Goal: Task Accomplishment & Management: Manage account settings

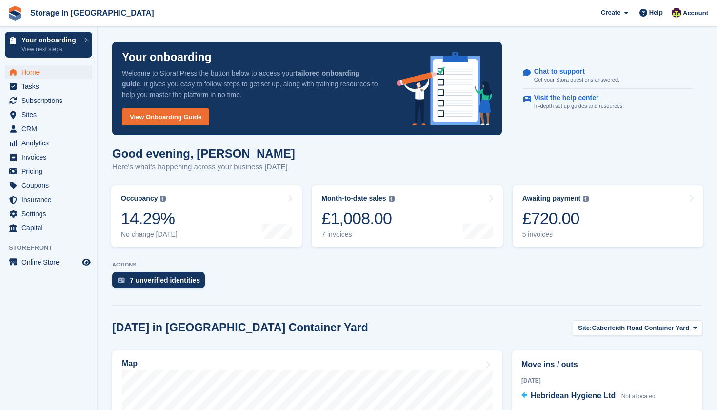
scroll to position [195, 0]
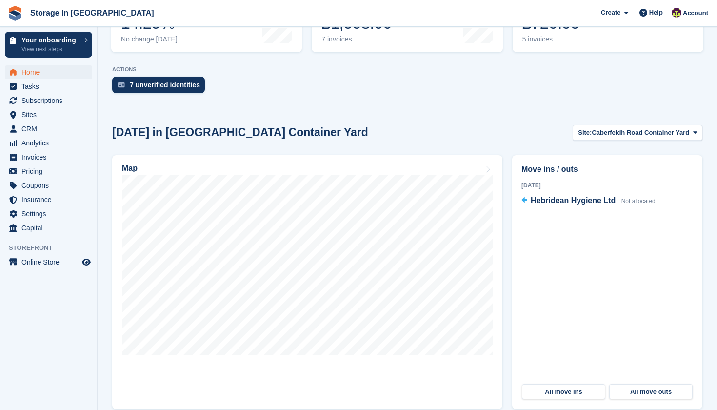
click at [47, 72] on span "Home" at bounding box center [50, 72] width 59 height 14
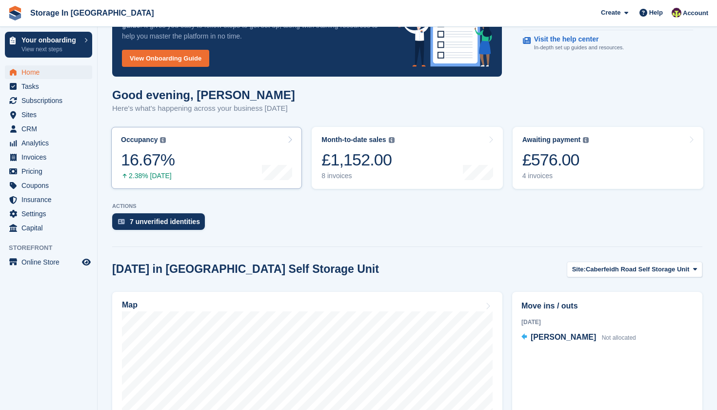
scroll to position [39, 0]
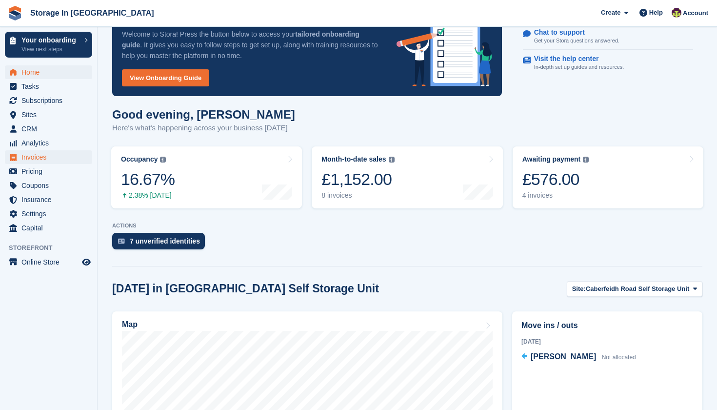
click at [42, 161] on span "Invoices" at bounding box center [50, 157] width 59 height 14
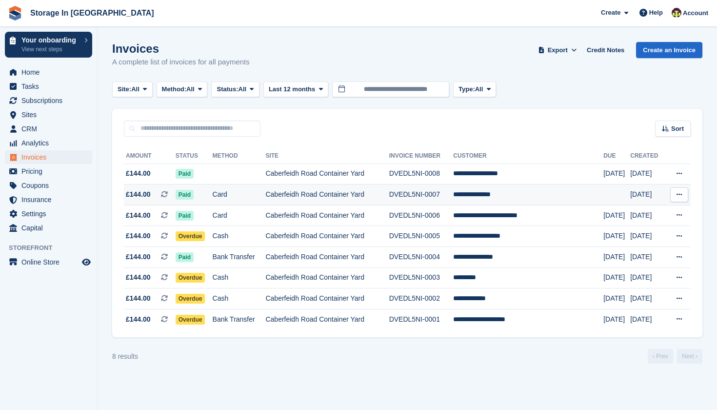
click at [345, 198] on td "Caberfeidh Road Container Yard" at bounding box center [326, 194] width 123 height 21
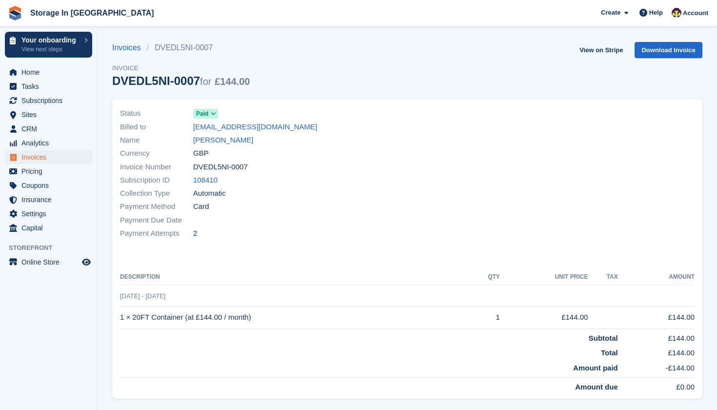
scroll to position [20, 0]
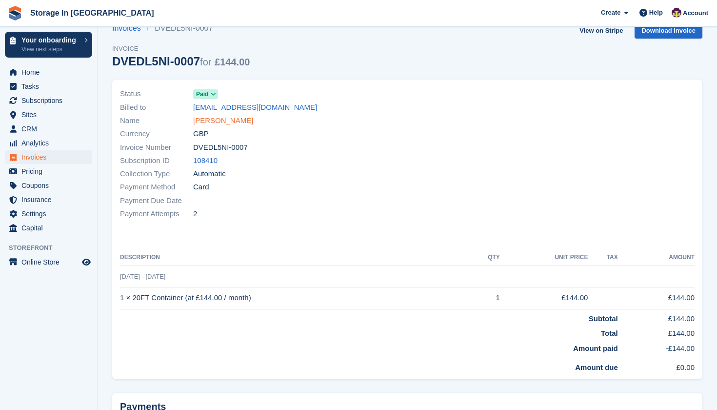
click at [230, 118] on link "[PERSON_NAME]" at bounding box center [223, 120] width 60 height 11
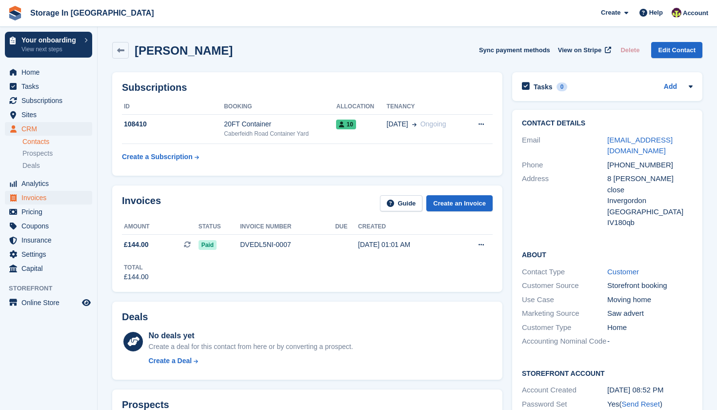
click at [36, 198] on span "Invoices" at bounding box center [50, 198] width 59 height 14
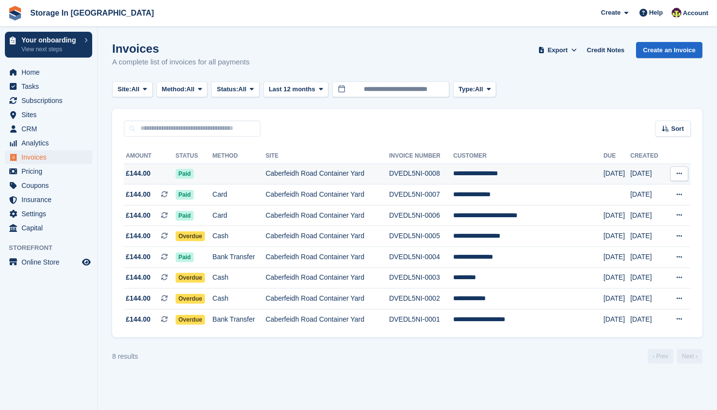
click at [684, 175] on button at bounding box center [679, 173] width 18 height 15
click at [639, 205] on p "View on Stripe" at bounding box center [641, 207] width 85 height 16
click at [636, 206] on p "View on Stripe" at bounding box center [641, 207] width 85 height 16
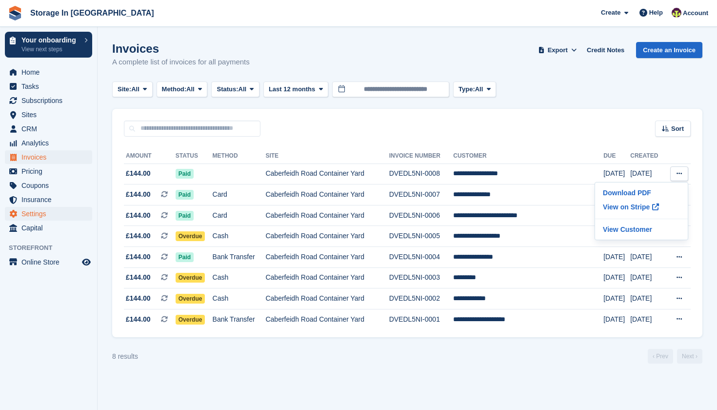
click at [54, 216] on span "Settings" at bounding box center [50, 214] width 59 height 14
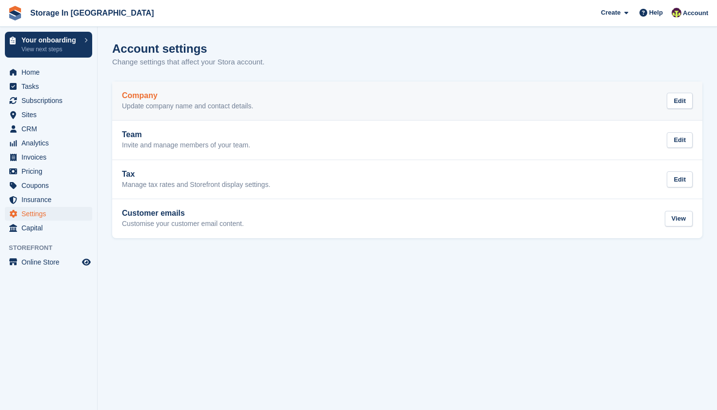
click at [211, 115] on link "Company Update company name and contact details. Edit" at bounding box center [407, 100] width 590 height 39
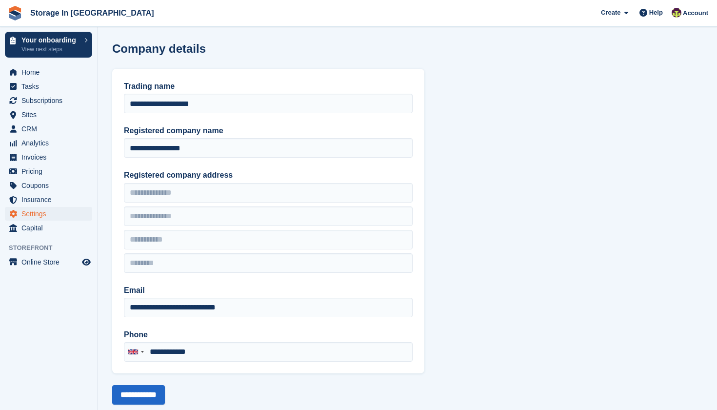
click at [60, 215] on span "Settings" at bounding box center [50, 214] width 59 height 14
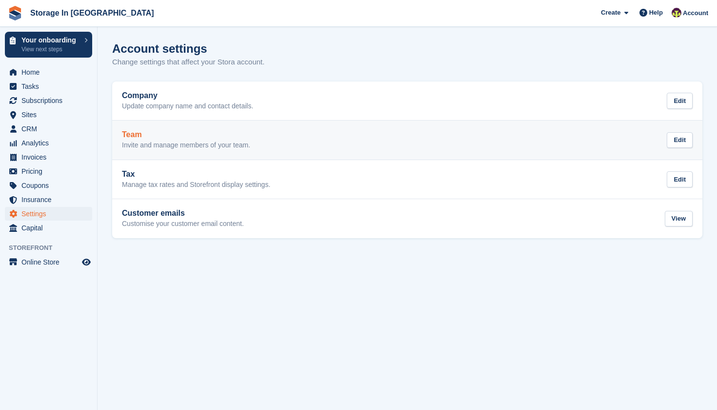
click at [241, 150] on link "Team Invite and manage members of your team. Edit" at bounding box center [407, 140] width 590 height 39
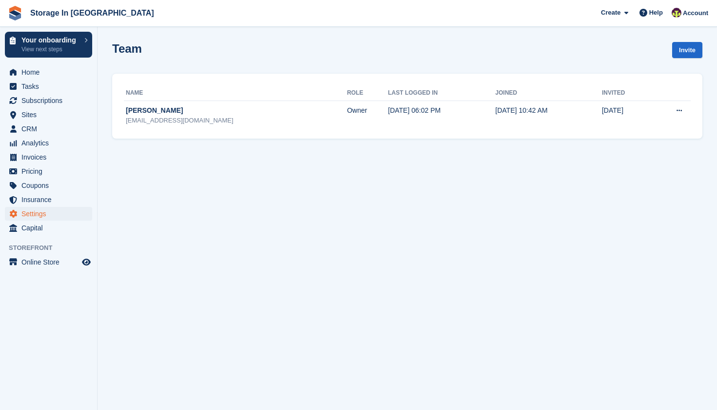
click at [53, 219] on span "Settings" at bounding box center [50, 214] width 59 height 14
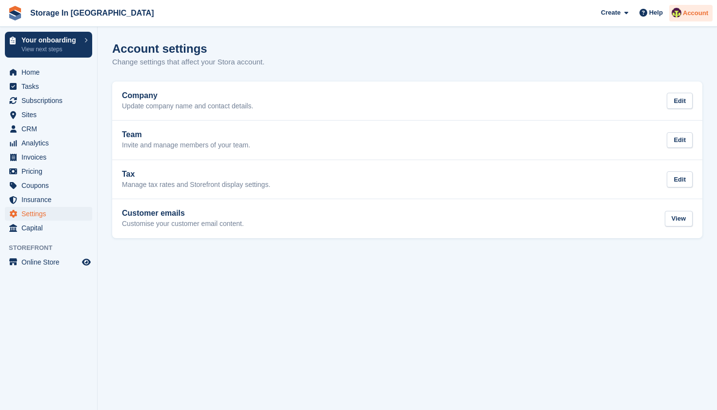
click at [694, 16] on span "Account" at bounding box center [695, 13] width 25 height 10
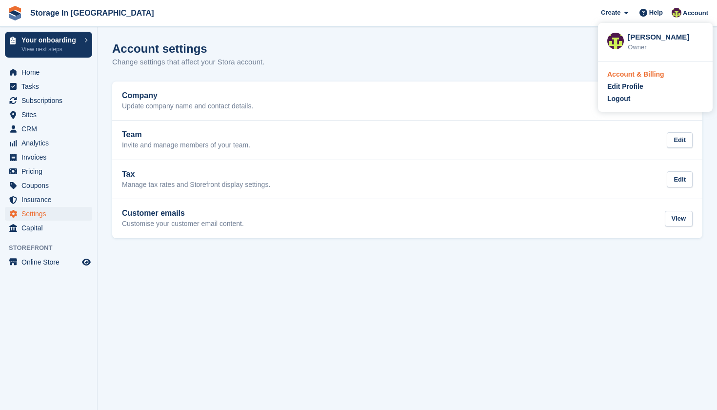
click at [621, 70] on div "Account & Billing" at bounding box center [635, 74] width 57 height 10
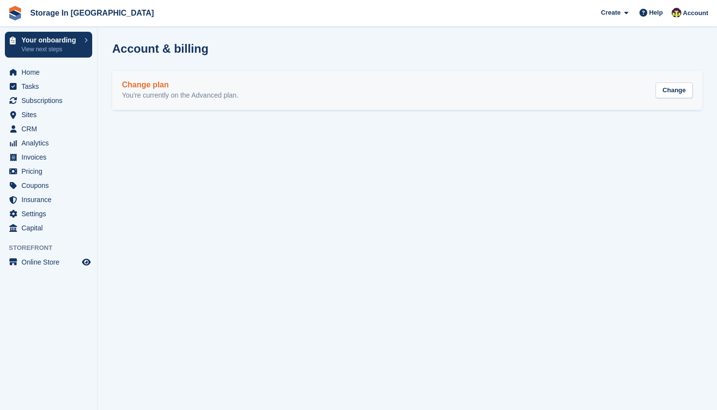
click at [614, 89] on div "Change plan You're currently on the Advanced plan. Change" at bounding box center [407, 91] width 571 height 20
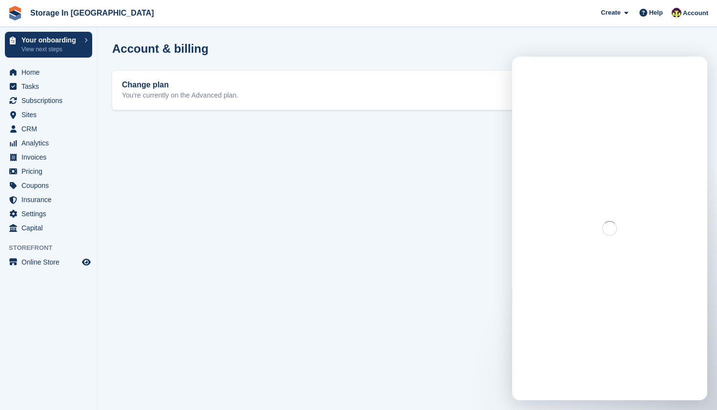
click at [490, 167] on section "Account & billing Change plan You're currently on the Advanced plan. Change" at bounding box center [408, 205] width 620 height 410
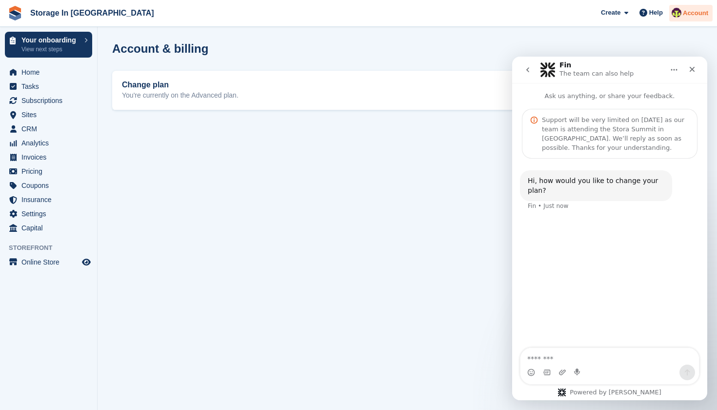
click at [678, 17] on img at bounding box center [677, 13] width 10 height 10
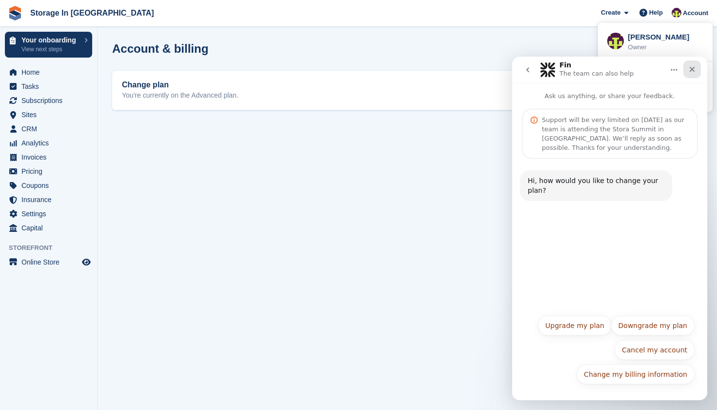
click at [691, 66] on icon "Close" at bounding box center [692, 69] width 8 height 8
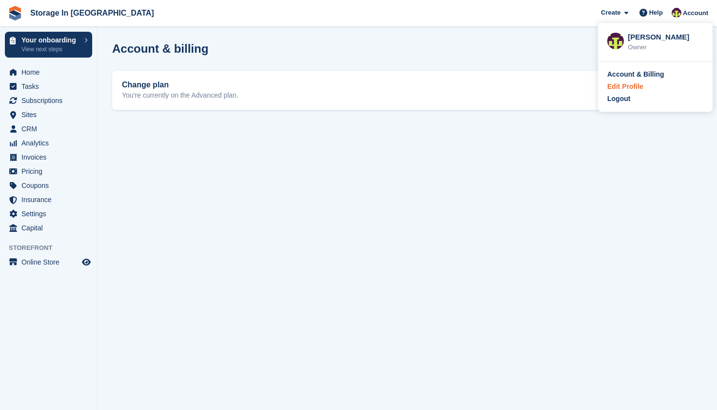
click at [658, 88] on div "Edit Profile" at bounding box center [655, 86] width 96 height 10
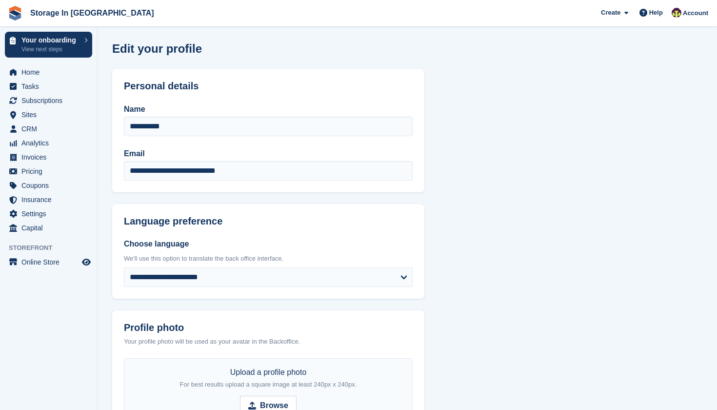
click at [575, 181] on section "**********" at bounding box center [408, 366] width 620 height 733
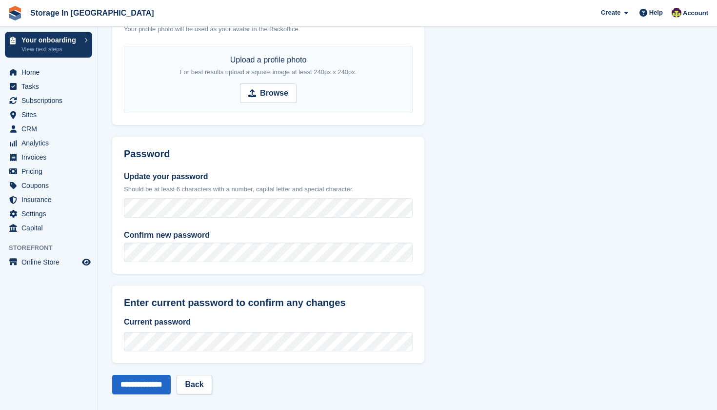
scroll to position [321, 0]
